Goal: Information Seeking & Learning: Check status

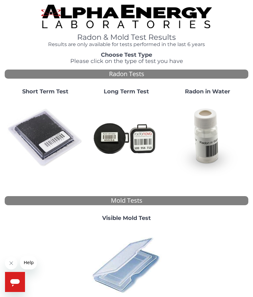
click at [47, 135] on img at bounding box center [45, 138] width 76 height 76
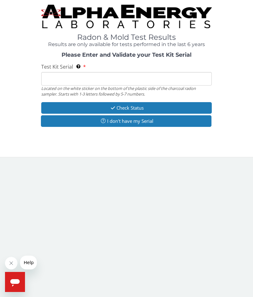
click at [137, 79] on input "Test Kit Serial Located on the white sticker on the bottom of the plastic side …" at bounding box center [126, 78] width 171 height 13
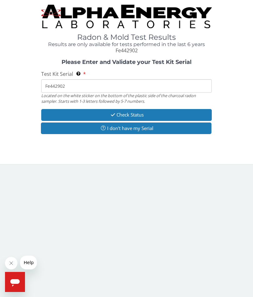
type input "Fe442902"
click at [133, 112] on button "Check Status" at bounding box center [126, 115] width 171 height 12
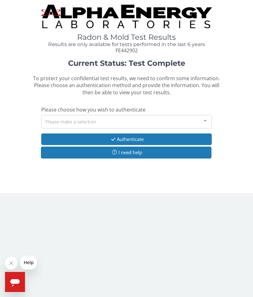
click at [207, 115] on div at bounding box center [205, 121] width 13 height 12
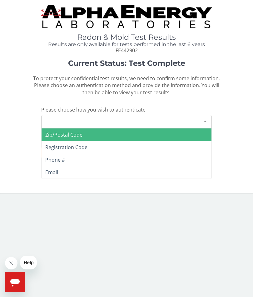
click at [54, 170] on span "Email" at bounding box center [51, 172] width 13 height 7
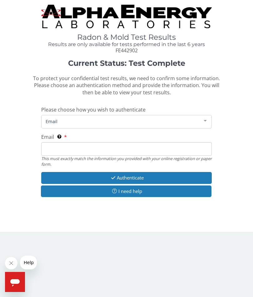
click at [51, 146] on input "Email This must exactly match the information you provided with your online reg…" at bounding box center [126, 148] width 171 height 13
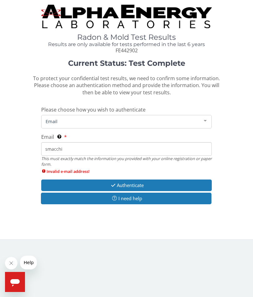
type input "[EMAIL_ADDRESS][DOMAIN_NAME]"
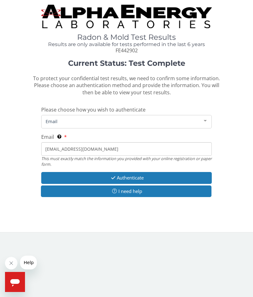
click at [137, 173] on button "Authenticate" at bounding box center [126, 178] width 171 height 12
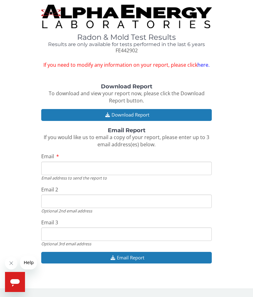
click at [178, 163] on input "Email" at bounding box center [126, 167] width 171 height 13
